Goal: Entertainment & Leisure: Consume media (video, audio)

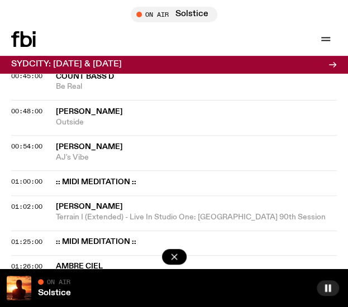
scroll to position [1081, 0]
click at [325, 36] on icon "button" at bounding box center [325, 38] width 13 height 13
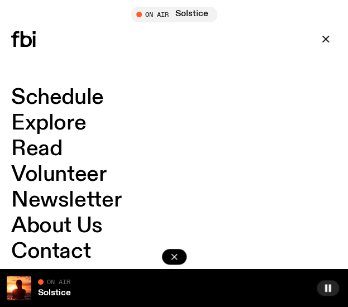
click at [40, 102] on link "Schedule" at bounding box center [57, 97] width 93 height 21
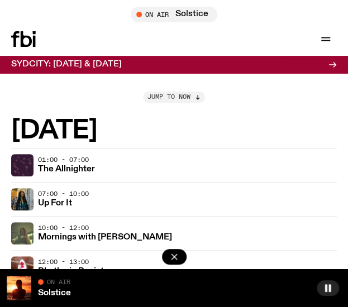
click at [168, 100] on span "Jump to now" at bounding box center [169, 97] width 43 height 6
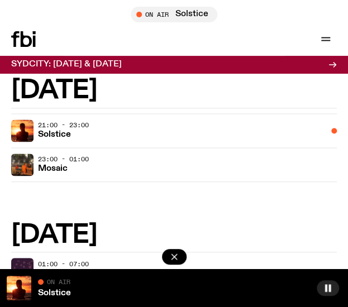
scroll to position [314, 0]
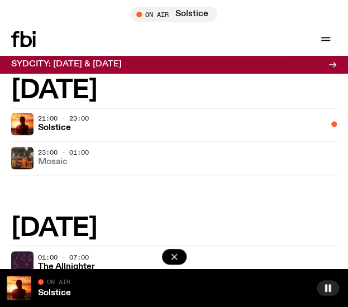
click at [58, 158] on h3 "Mosaic" at bounding box center [53, 162] width 30 height 8
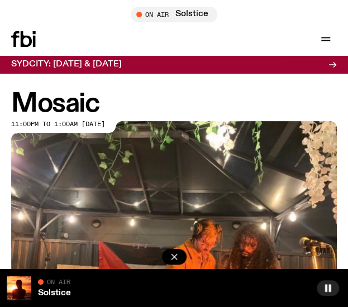
click at [56, 111] on h1 "Mosaic" at bounding box center [174, 104] width 326 height 25
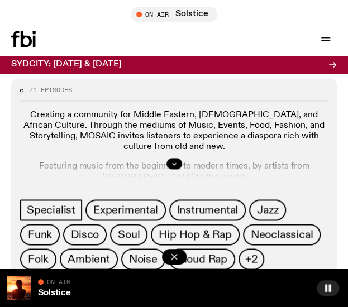
scroll to position [297, 0]
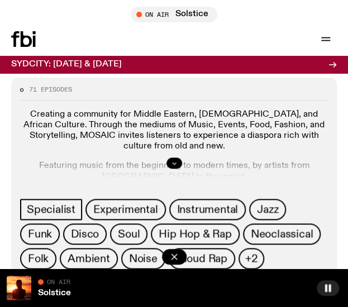
click at [168, 166] on button "button" at bounding box center [175, 163] width 16 height 11
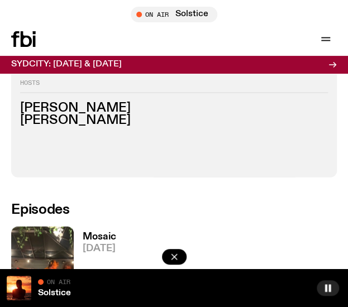
scroll to position [517, 0]
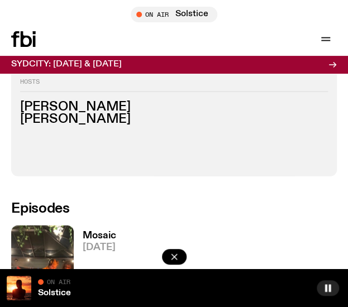
click at [96, 233] on h3 "Mosaic" at bounding box center [100, 235] width 34 height 9
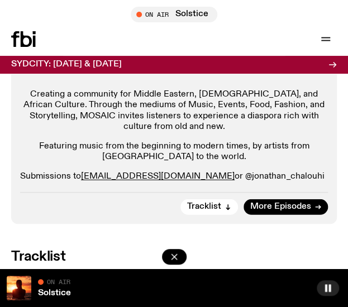
scroll to position [637, 0]
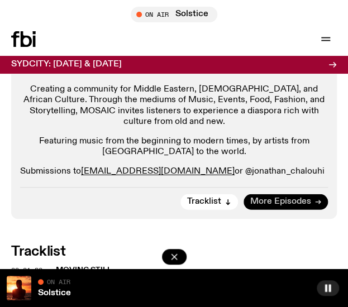
click at [256, 198] on span "More Episodes" at bounding box center [280, 202] width 61 height 8
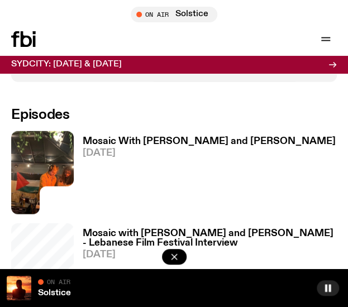
scroll to position [614, 0]
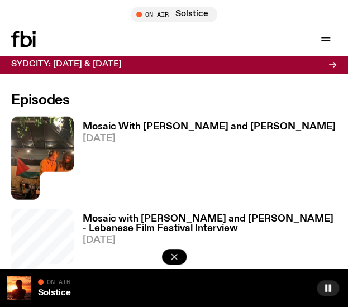
click at [145, 123] on h3 "Mosaic With [PERSON_NAME] and [PERSON_NAME]" at bounding box center [209, 126] width 253 height 9
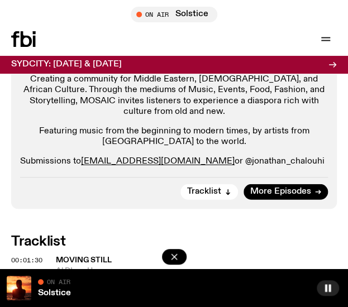
scroll to position [652, 0]
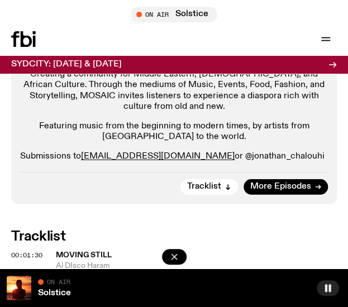
click at [90, 251] on span "Moving Still" at bounding box center [84, 255] width 56 height 8
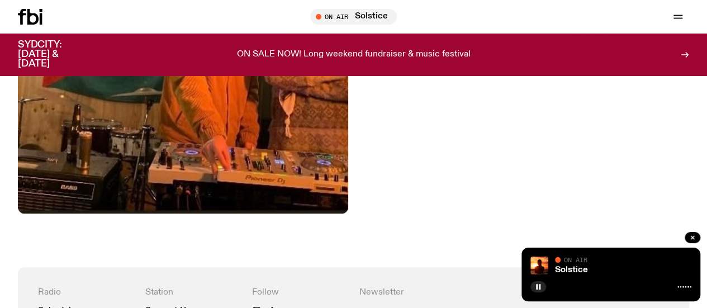
scroll to position [384, 0]
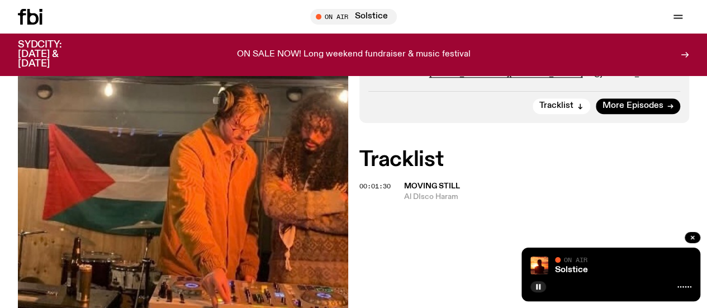
click at [35, 20] on icon at bounding box center [30, 17] width 25 height 16
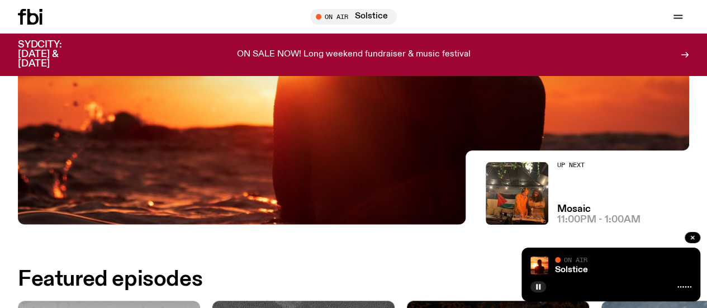
scroll to position [272, 0]
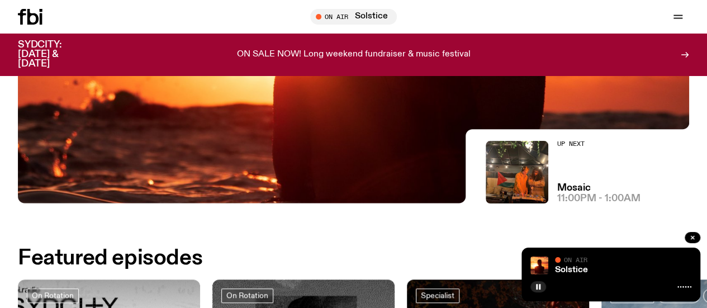
click at [348, 194] on span "11:00pm - 1:00am" at bounding box center [598, 198] width 83 height 9
click at [348, 192] on h3 "Mosaic" at bounding box center [574, 187] width 34 height 9
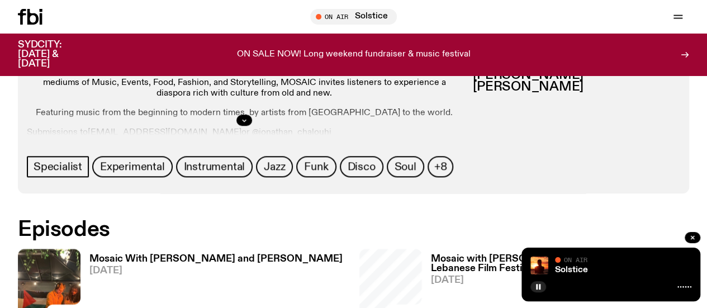
scroll to position [515, 0]
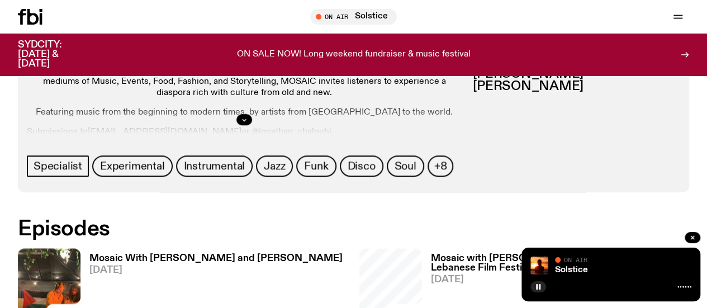
click at [136, 254] on h3 "Mosaic With [PERSON_NAME] and [PERSON_NAME]" at bounding box center [215, 258] width 253 height 9
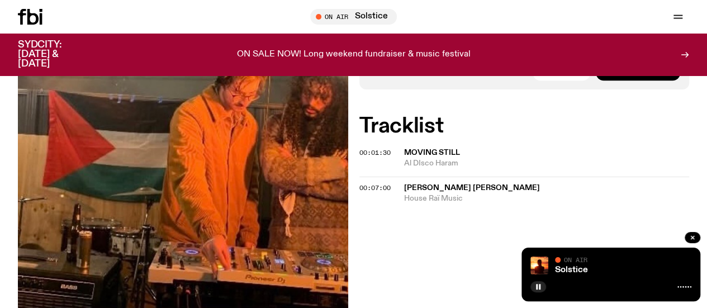
scroll to position [418, 0]
click at [348, 203] on span "House Raï Music" at bounding box center [547, 198] width 286 height 11
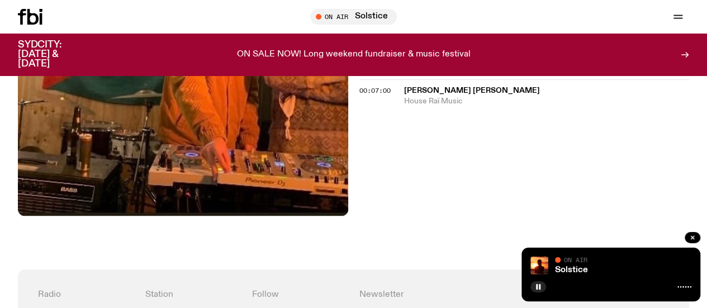
scroll to position [468, 0]
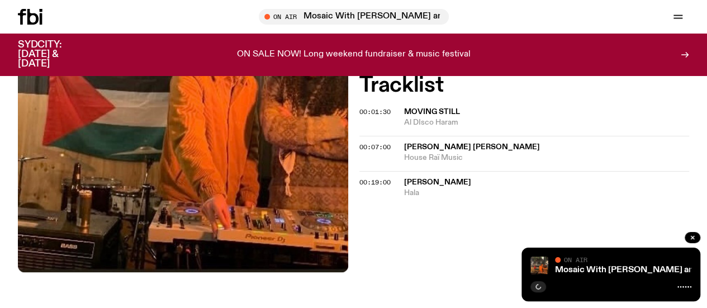
scroll to position [463, 0]
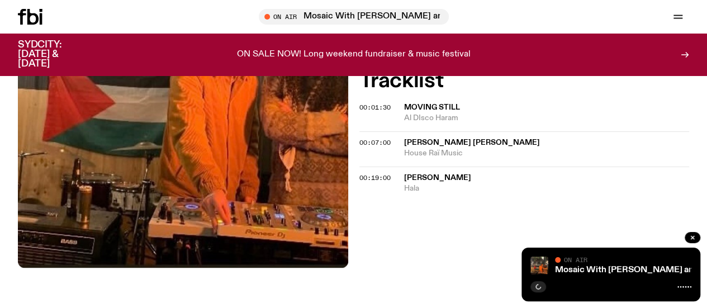
click at [442, 194] on span "Hala" at bounding box center [547, 188] width 286 height 11
click at [539, 288] on icon "button" at bounding box center [538, 286] width 7 height 7
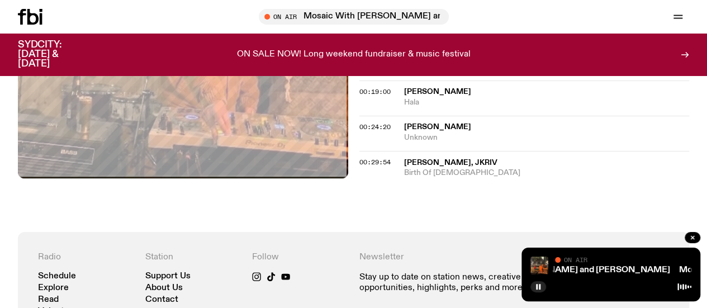
scroll to position [584, 0]
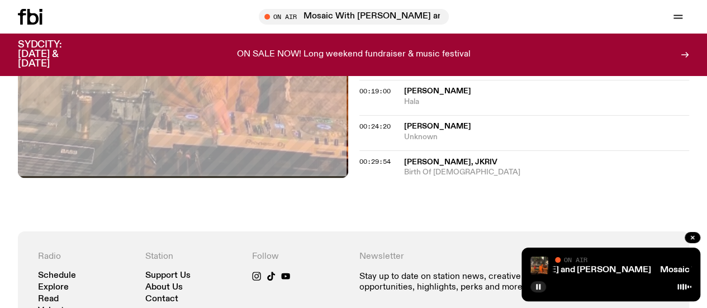
click at [424, 178] on span "Birth Of Shiva" at bounding box center [547, 172] width 286 height 11
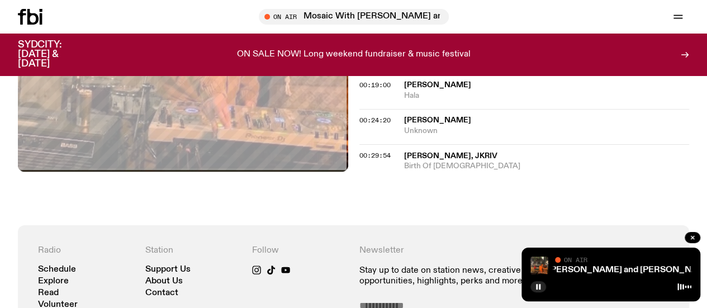
scroll to position [591, 0]
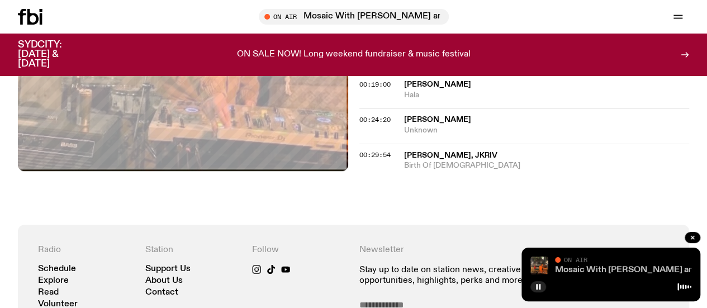
click at [619, 271] on link "Mosaic With [PERSON_NAME] and [PERSON_NAME]" at bounding box center [665, 269] width 220 height 9
click at [0, 0] on icon "button" at bounding box center [0, 0] width 0 height 0
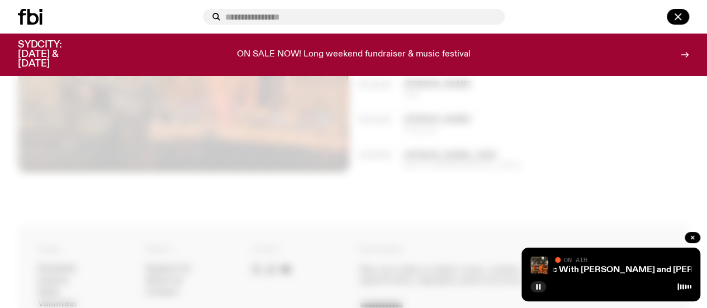
click at [21, 20] on icon at bounding box center [22, 17] width 8 height 16
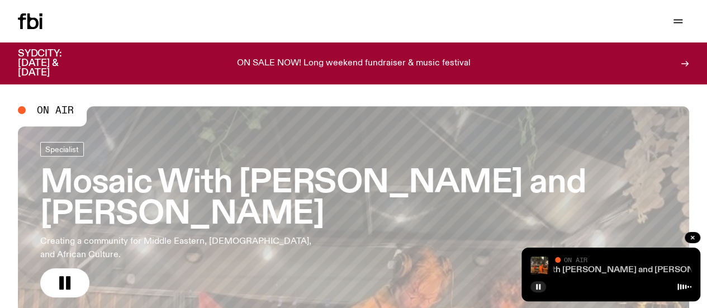
click at [576, 267] on link "Mosaic With [PERSON_NAME] and [PERSON_NAME]" at bounding box center [618, 269] width 220 height 9
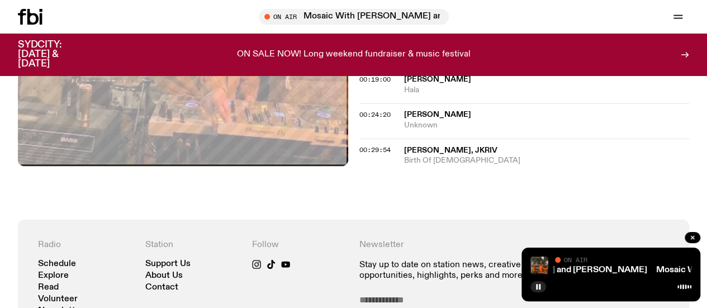
scroll to position [593, 0]
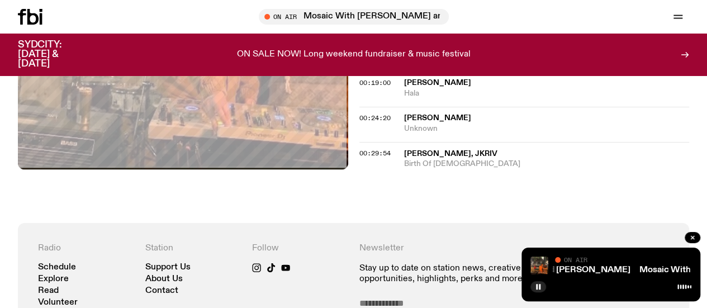
click at [39, 23] on icon at bounding box center [30, 17] width 25 height 16
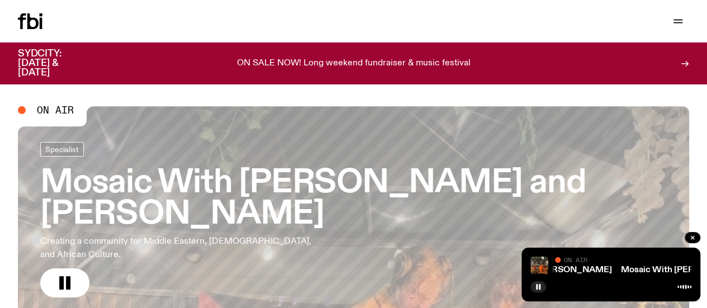
click at [465, 180] on h3 "Mosaic With [PERSON_NAME] and [PERSON_NAME]" at bounding box center [353, 199] width 626 height 63
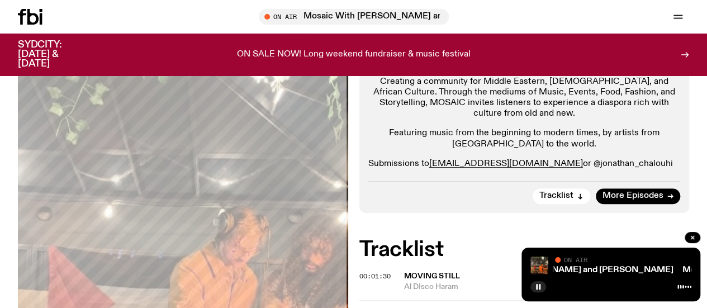
scroll to position [294, 0]
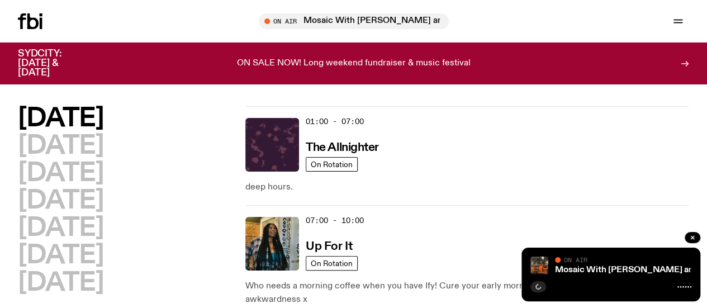
click at [42, 27] on icon at bounding box center [41, 23] width 3 height 11
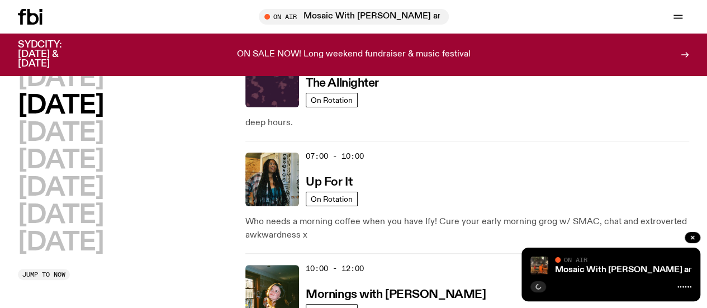
scroll to position [70, 0]
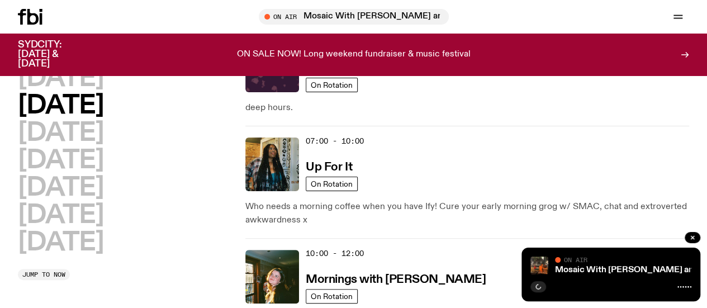
click at [30, 8] on div "Schedule Explore Read Volunteer Newsletter On Air Mosaic With [PERSON_NAME] and…" at bounding box center [353, 17] width 707 height 34
click at [26, 17] on icon at bounding box center [30, 17] width 25 height 16
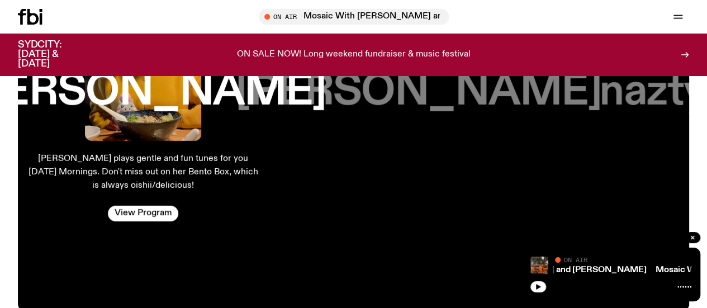
scroll to position [1740, 0]
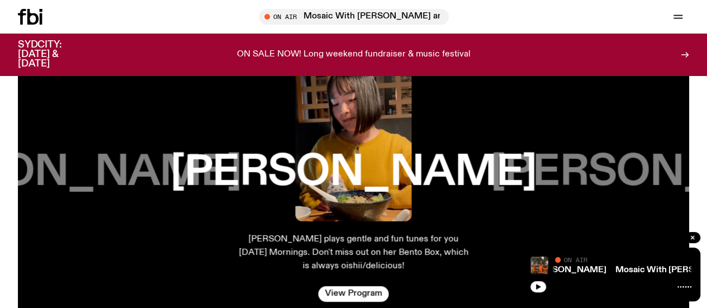
click at [329, 178] on h3 "[PERSON_NAME]" at bounding box center [353, 172] width 366 height 42
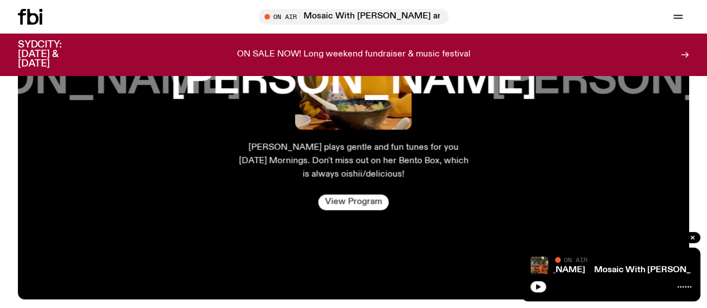
click at [344, 210] on link "View Program" at bounding box center [353, 202] width 70 height 16
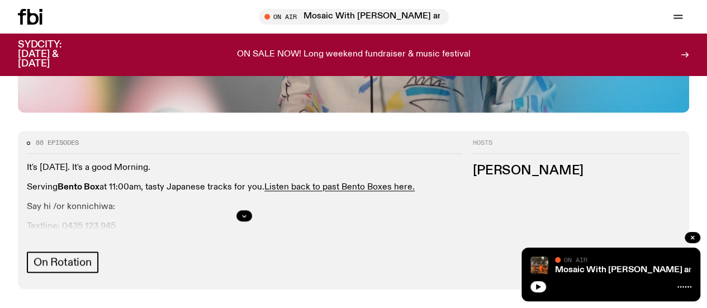
scroll to position [465, 0]
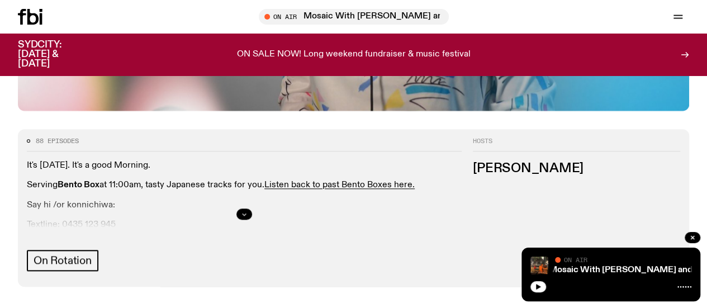
click at [252, 208] on button "button" at bounding box center [244, 213] width 16 height 11
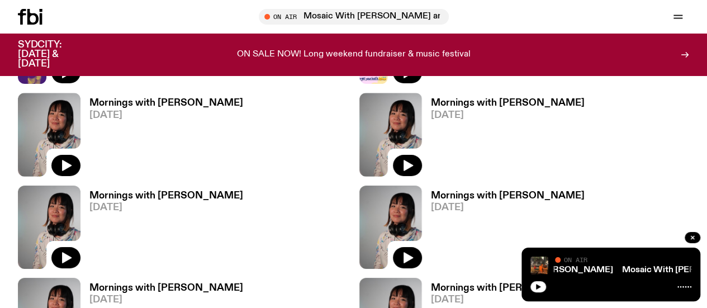
scroll to position [2009, 0]
